Goal: Task Accomplishment & Management: Use online tool/utility

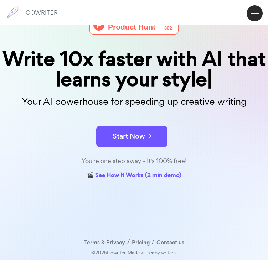
scroll to position [26, 0]
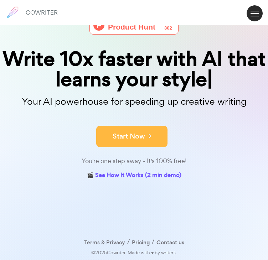
click at [118, 147] on button "Start Now" at bounding box center [131, 136] width 71 height 21
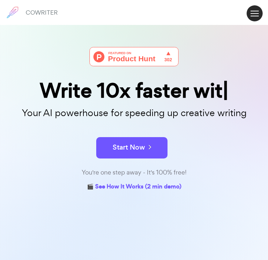
click at [256, 14] on button at bounding box center [255, 13] width 16 height 16
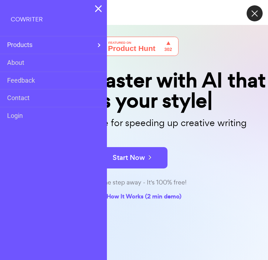
click at [197, 36] on div "Write 10x faster with AI that learns your style Your AI powerhouse for speeding…" at bounding box center [134, 118] width 268 height 170
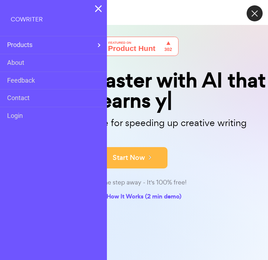
click at [144, 169] on button "Start Now" at bounding box center [131, 157] width 71 height 21
